Goal: Transaction & Acquisition: Download file/media

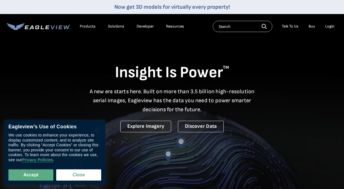
click at [87, 26] on div "Products" at bounding box center [88, 26] width 16 height 5
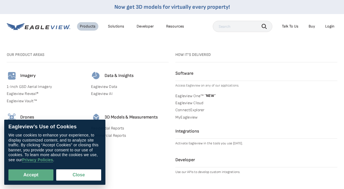
click at [120, 26] on div "Solutions" at bounding box center [116, 26] width 16 height 5
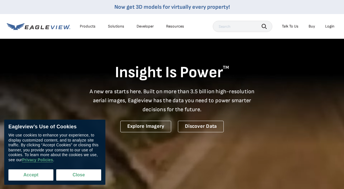
click at [30, 175] on button "Accept" at bounding box center [30, 175] width 45 height 11
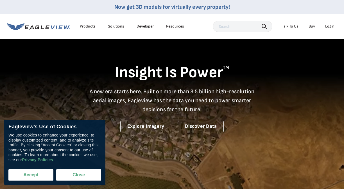
checkbox input "true"
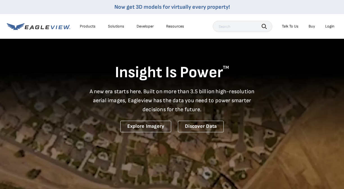
click at [115, 28] on div "Solutions" at bounding box center [116, 26] width 16 height 5
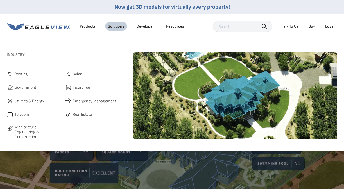
click at [26, 74] on span "Roofing" at bounding box center [21, 74] width 13 height 7
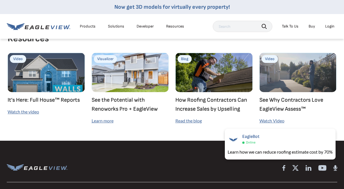
scroll to position [1495, 0]
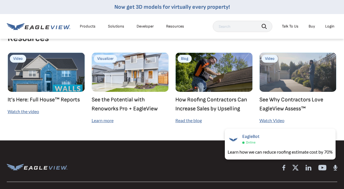
click at [183, 115] on div "Resources Video It’s Here: Full House™ Reports Watch the video Visualizer See t…" at bounding box center [171, 76] width 337 height 127
click at [183, 118] on link "Read the blog" at bounding box center [188, 120] width 26 height 5
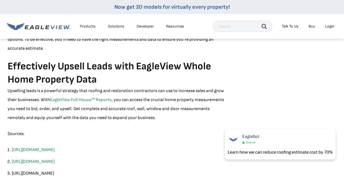
scroll to position [524, 0]
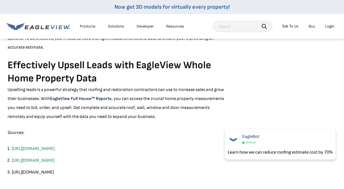
click at [95, 99] on link "EagleView Full House™ Reports" at bounding box center [81, 98] width 62 height 5
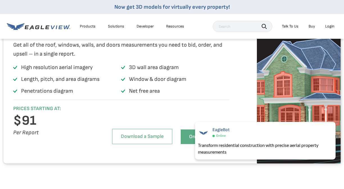
scroll to position [1135, 0]
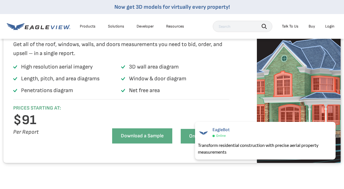
click at [128, 144] on link "Download a Sample" at bounding box center [142, 136] width 60 height 15
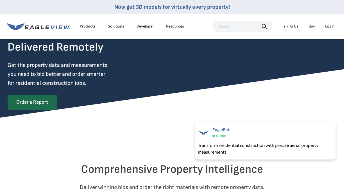
scroll to position [0, 0]
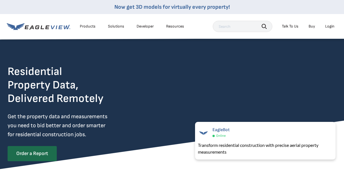
click at [85, 24] on div "Products" at bounding box center [88, 26] width 16 height 5
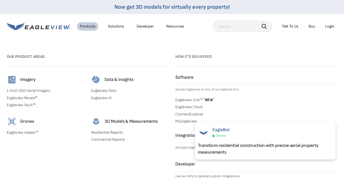
click at [104, 132] on link "Residential Reports" at bounding box center [130, 132] width 78 height 5
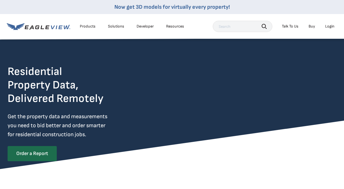
click at [91, 22] on div "Products Solutions Developer Resources" at bounding box center [97, 26] width 180 height 11
click at [91, 24] on div "Products" at bounding box center [88, 26] width 16 height 5
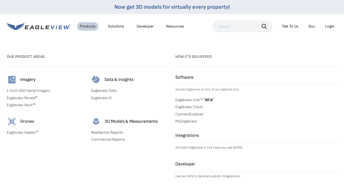
click at [143, 6] on link "Now get 3D models for virtually every property!" at bounding box center [172, 7] width 116 height 7
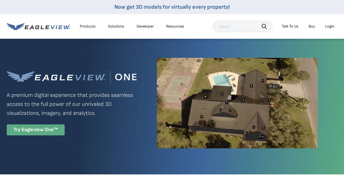
click at [57, 129] on div "Try Eagleview One™" at bounding box center [36, 130] width 58 height 11
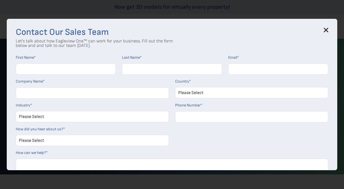
click at [327, 29] on icon at bounding box center [326, 30] width 4 height 4
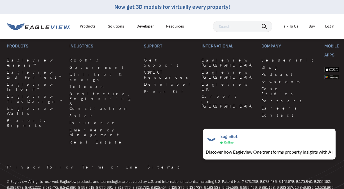
scroll to position [1375, 0]
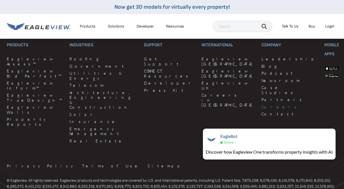
click at [262, 105] on link "Careers" at bounding box center [290, 107] width 56 height 5
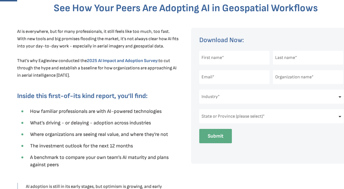
scroll to position [172, 0]
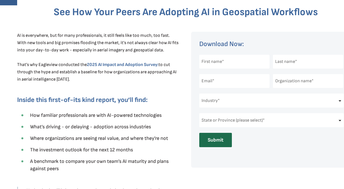
click at [238, 69] on div at bounding box center [233, 61] width 69 height 19
click at [239, 64] on input "text" at bounding box center [234, 62] width 70 height 14
type input "Eric"
type input "Hunter"
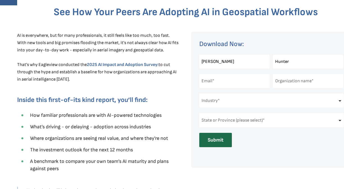
type input "eric.hunter8@gmail.com"
type input "Longmeadow Little League"
select select "Massachusetts"
click at [276, 105] on select "Industry* Architects & Engineering Construction Electric/Gas Utilities Governme…" at bounding box center [271, 101] width 145 height 14
select select "Other"
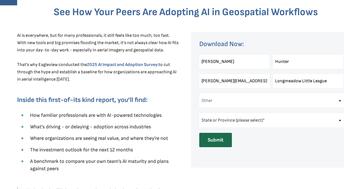
click at [199, 94] on select "Industry* Architects & Engineering Construction Electric/Gas Utilities Governme…" at bounding box center [271, 101] width 145 height 14
click at [296, 46] on h1 "Download Now:" at bounding box center [257, 43] width 116 height 9
click at [296, 82] on input "Longmeadow Little League" at bounding box center [308, 81] width 70 height 14
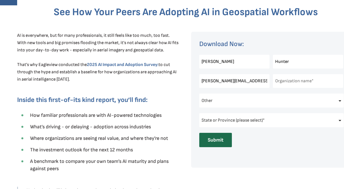
click at [294, 85] on input "text" at bounding box center [308, 81] width 70 height 14
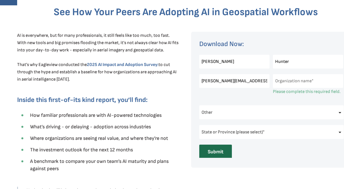
type input "Longmeadow Little League"
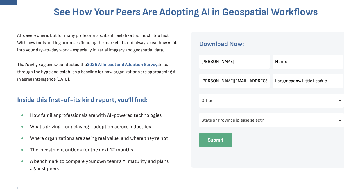
click at [224, 143] on input "Submit" at bounding box center [215, 140] width 33 height 14
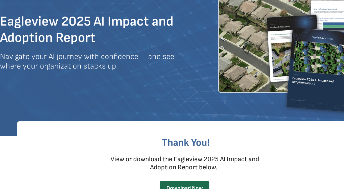
scroll to position [82, 0]
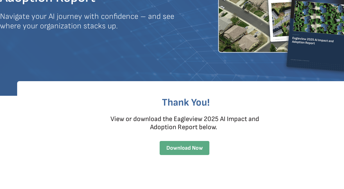
click at [204, 147] on span "Download Now" at bounding box center [185, 148] width 50 height 7
